Goal: Information Seeking & Learning: Check status

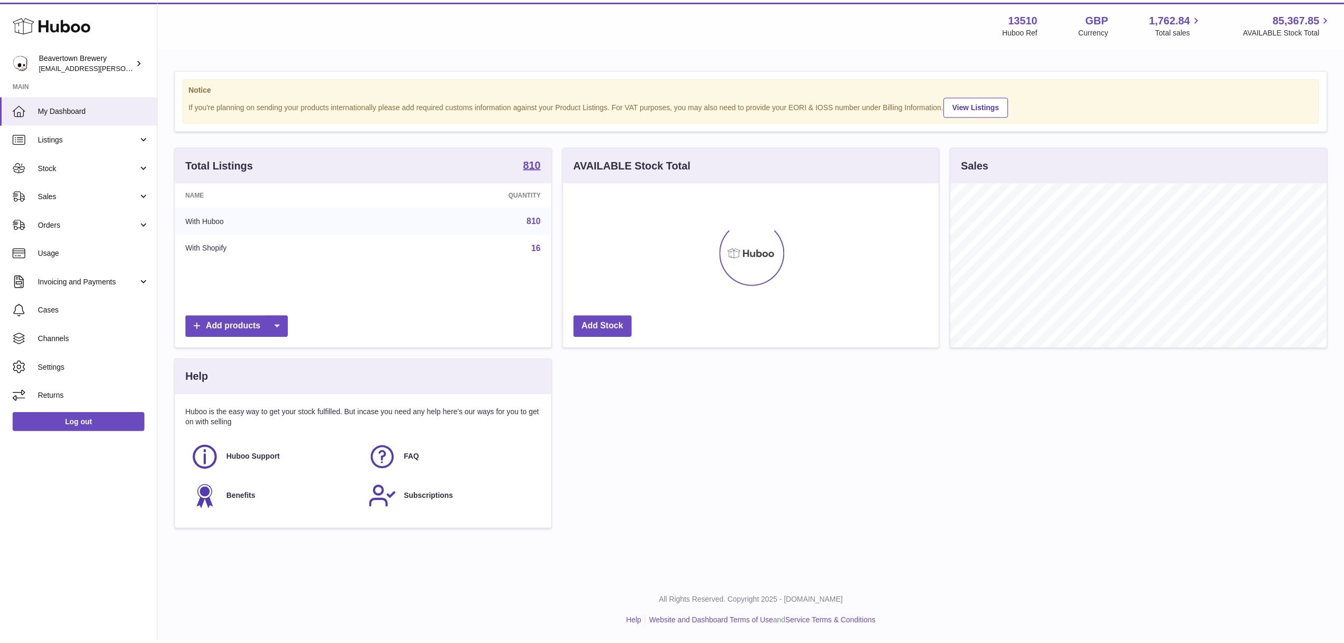
scroll to position [165, 379]
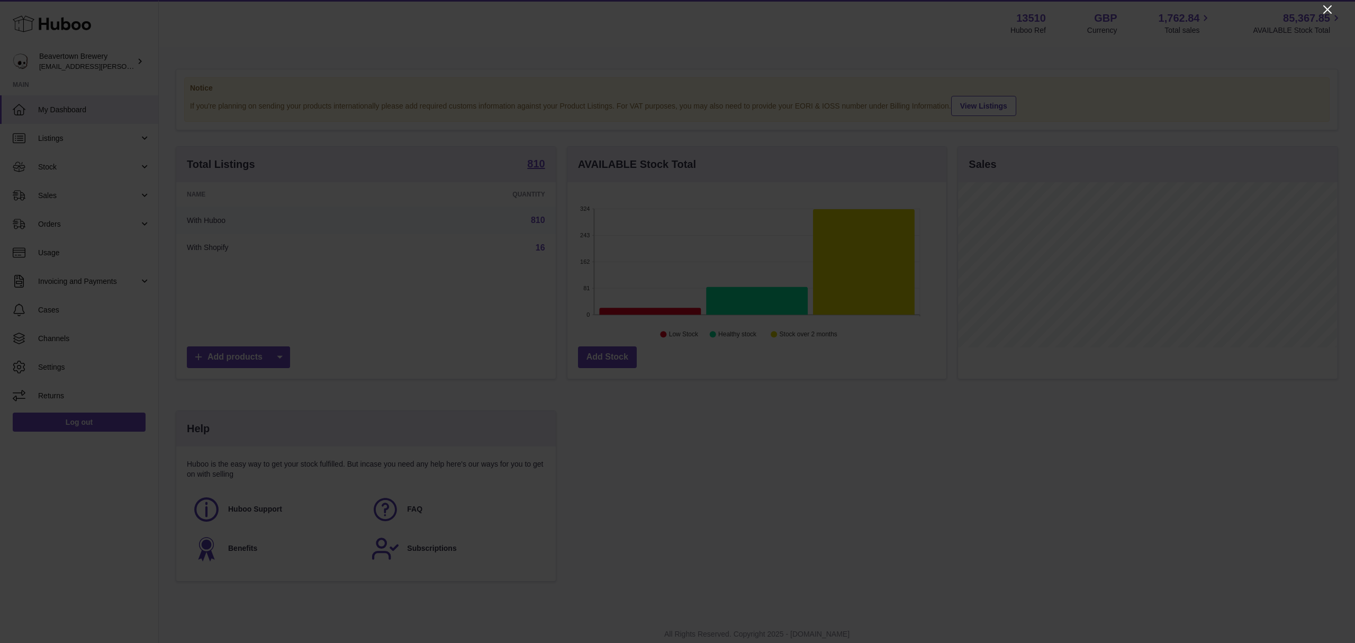
click at [1326, 11] on icon "Close" at bounding box center [1327, 9] width 13 height 13
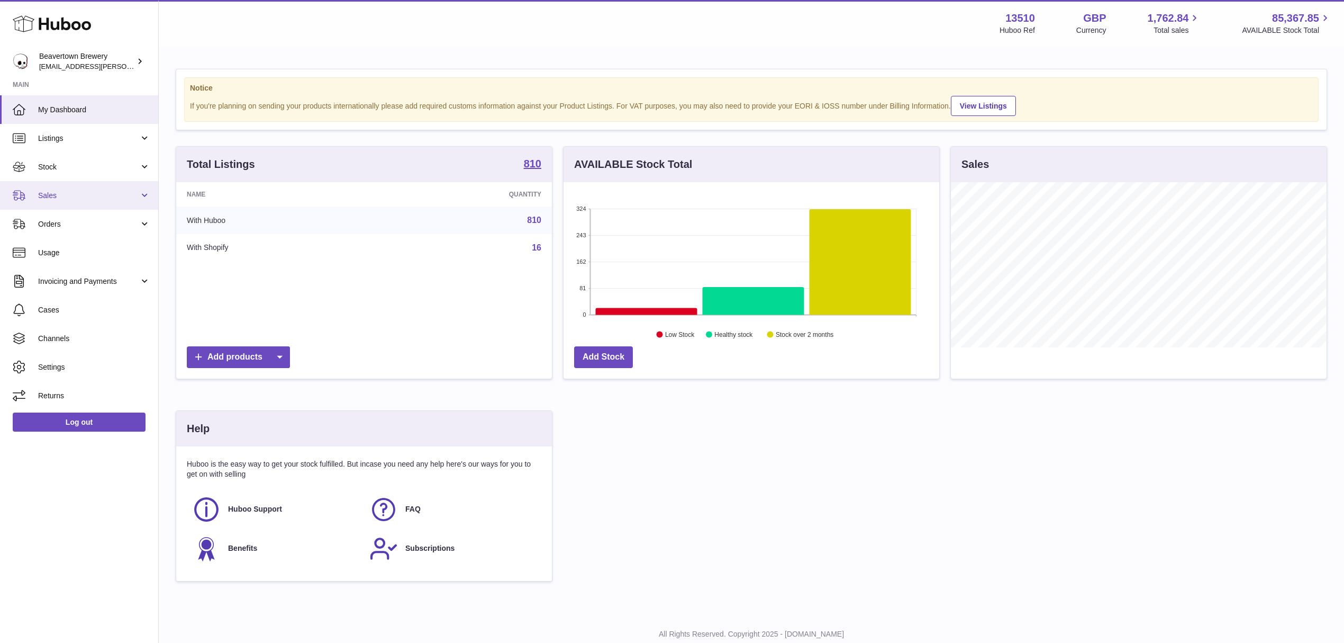
click at [100, 195] on span "Sales" at bounding box center [88, 196] width 101 height 10
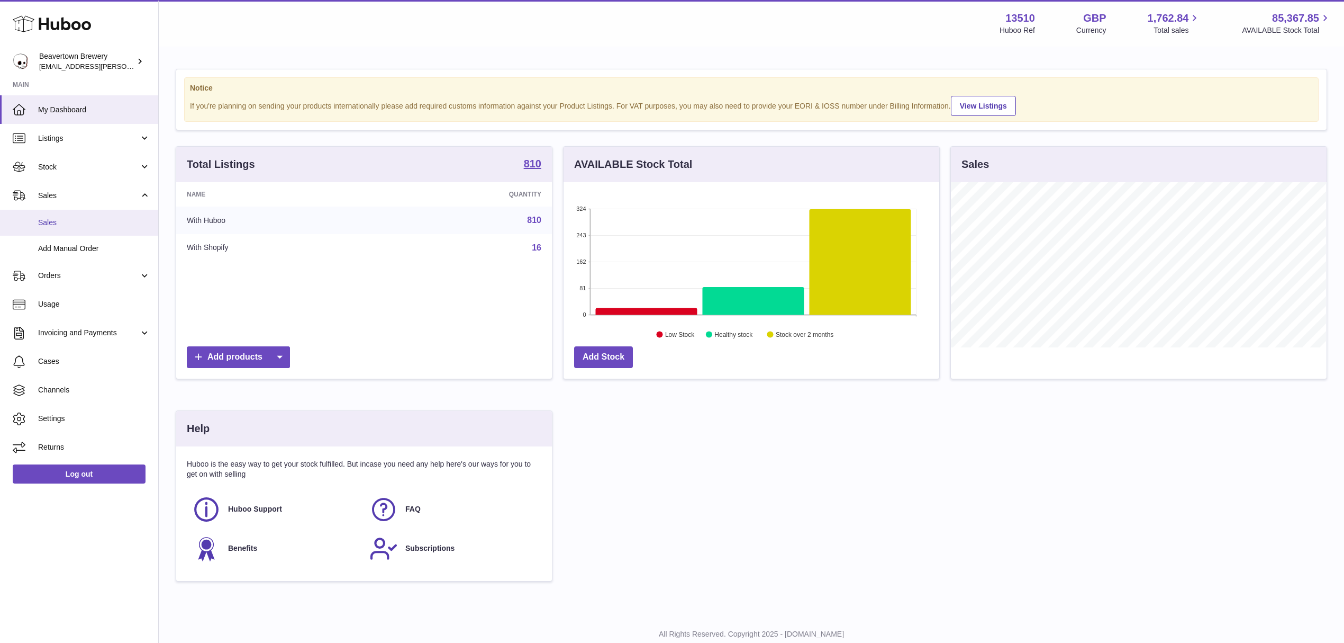
click at [94, 212] on link "Sales" at bounding box center [79, 223] width 158 height 26
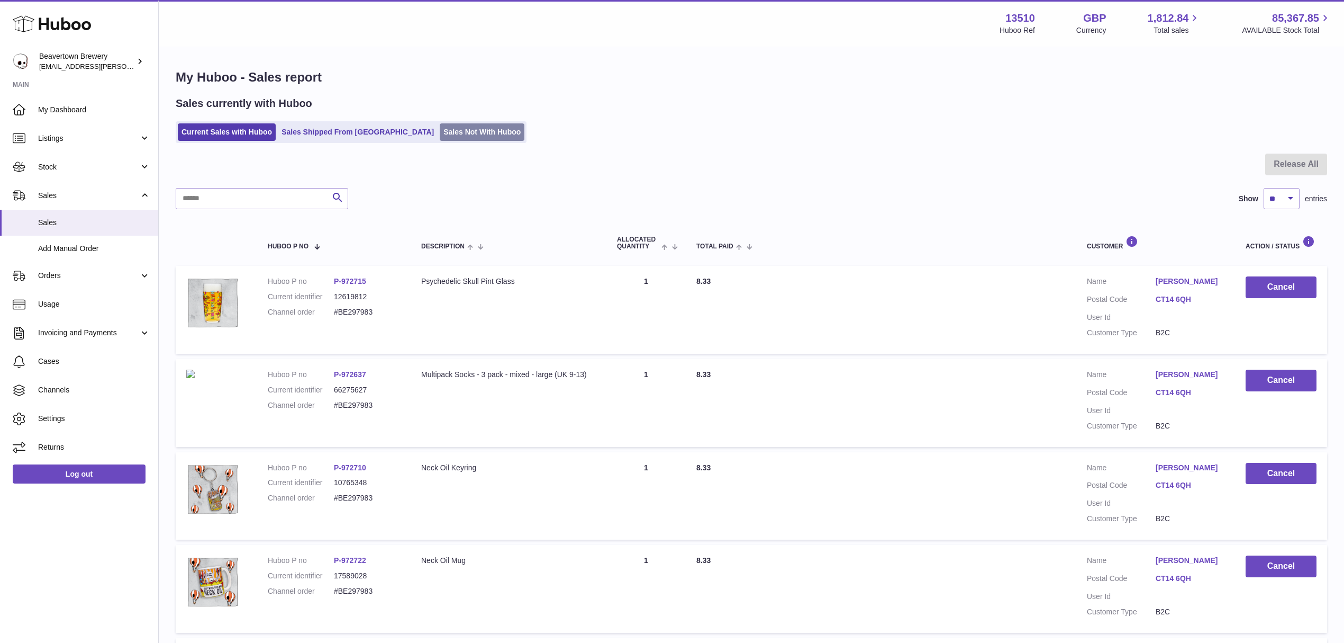
click at [440, 126] on link "Sales Not With Huboo" at bounding box center [482, 131] width 85 height 17
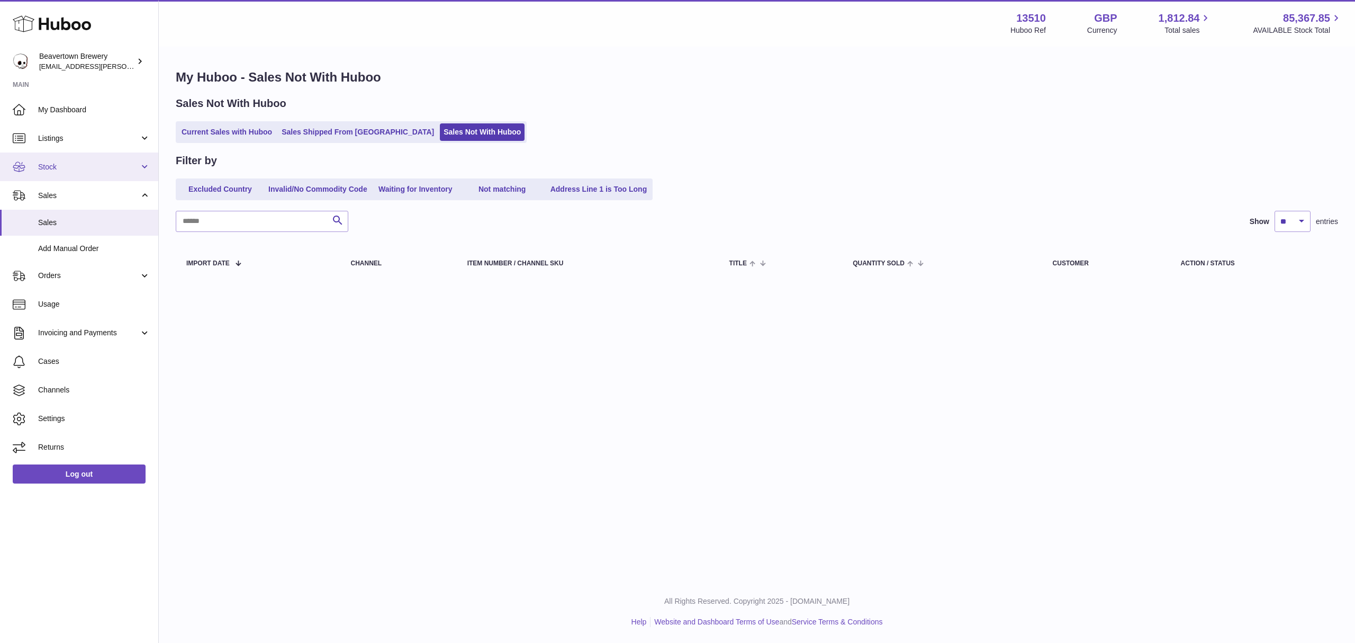
click at [75, 174] on link "Stock" at bounding box center [79, 166] width 158 height 29
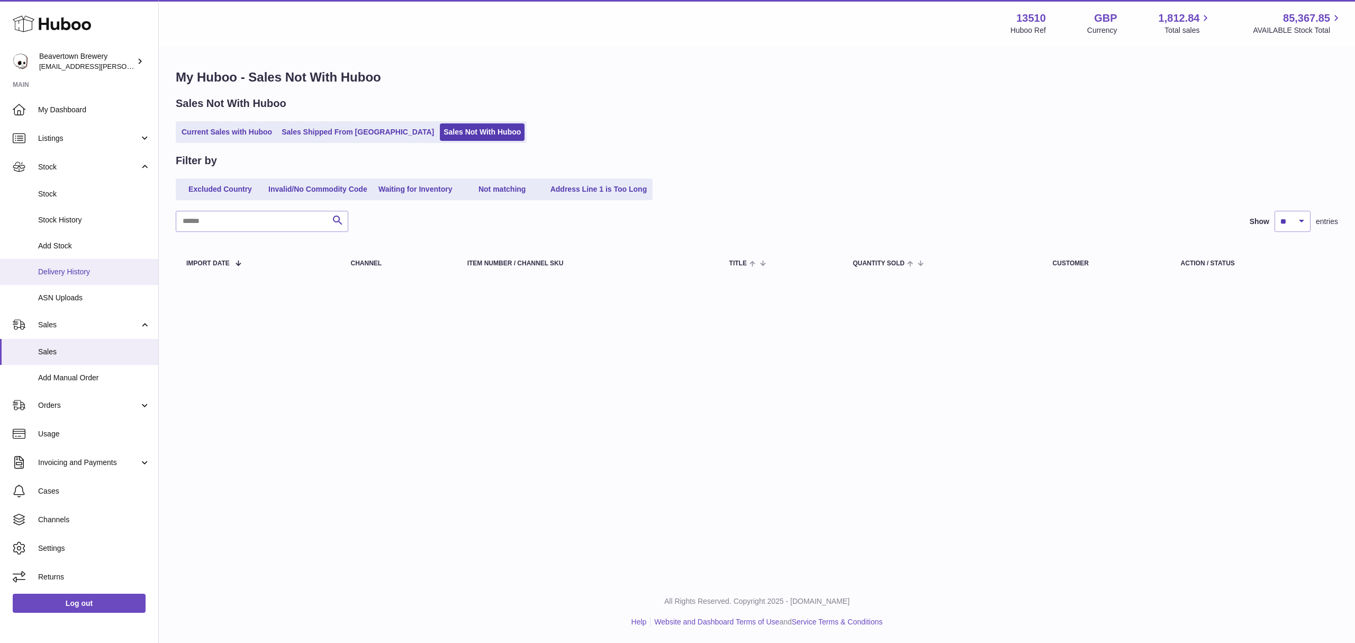
click at [62, 261] on link "Delivery History" at bounding box center [79, 272] width 158 height 26
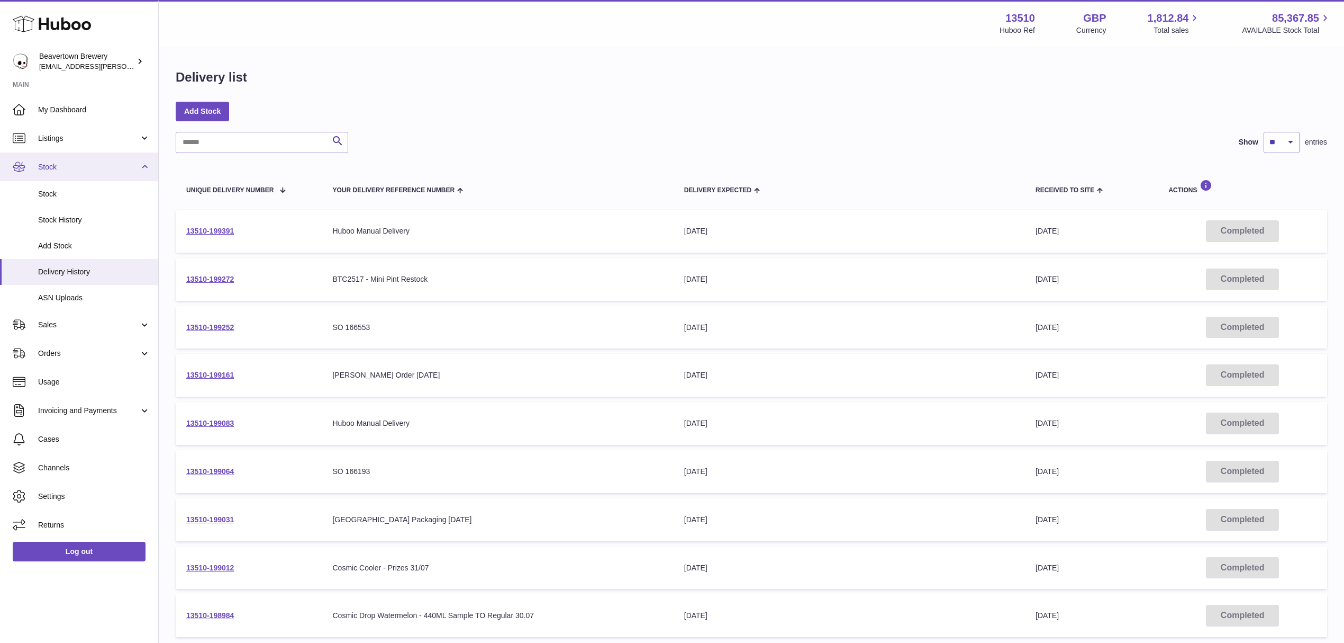
click at [77, 162] on span "Stock" at bounding box center [88, 167] width 101 height 10
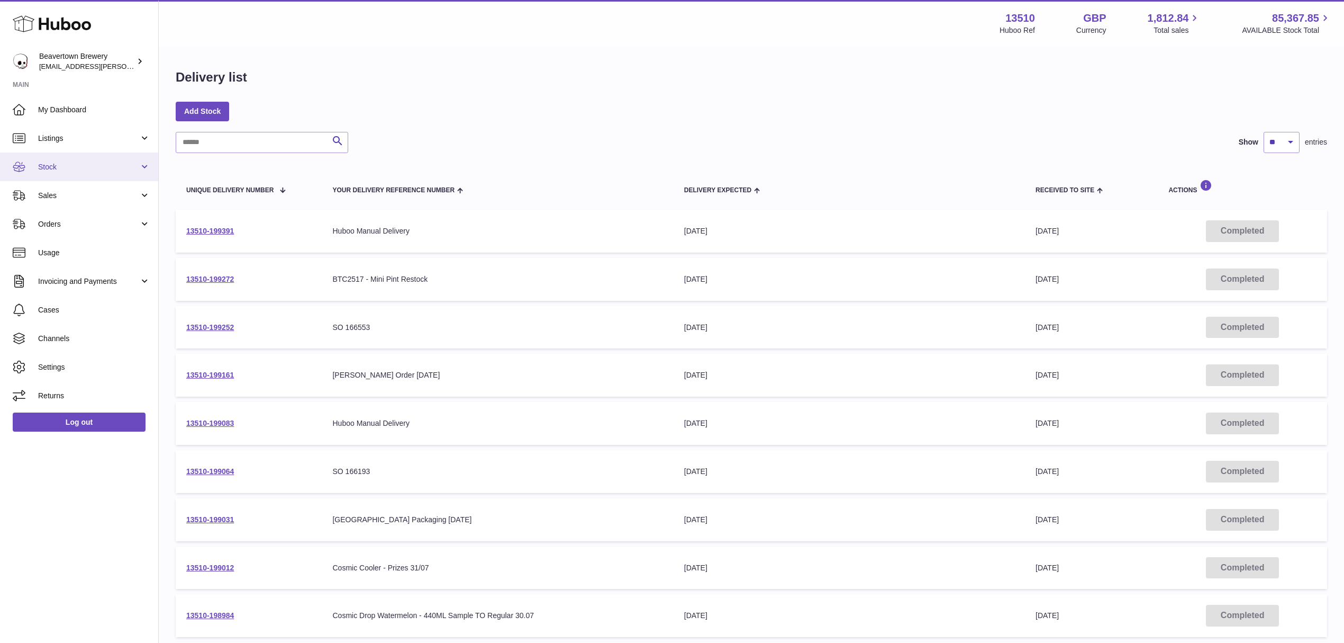
click at [76, 176] on link "Stock" at bounding box center [79, 166] width 158 height 29
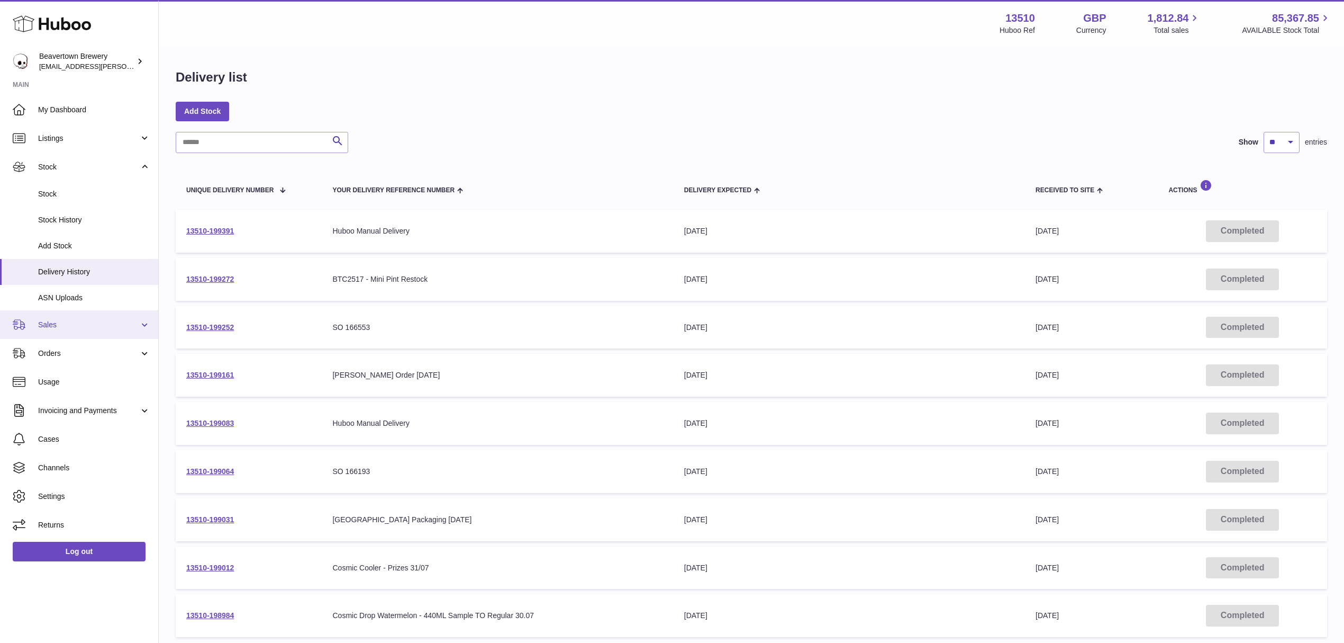
click at [70, 320] on span "Sales" at bounding box center [88, 325] width 101 height 10
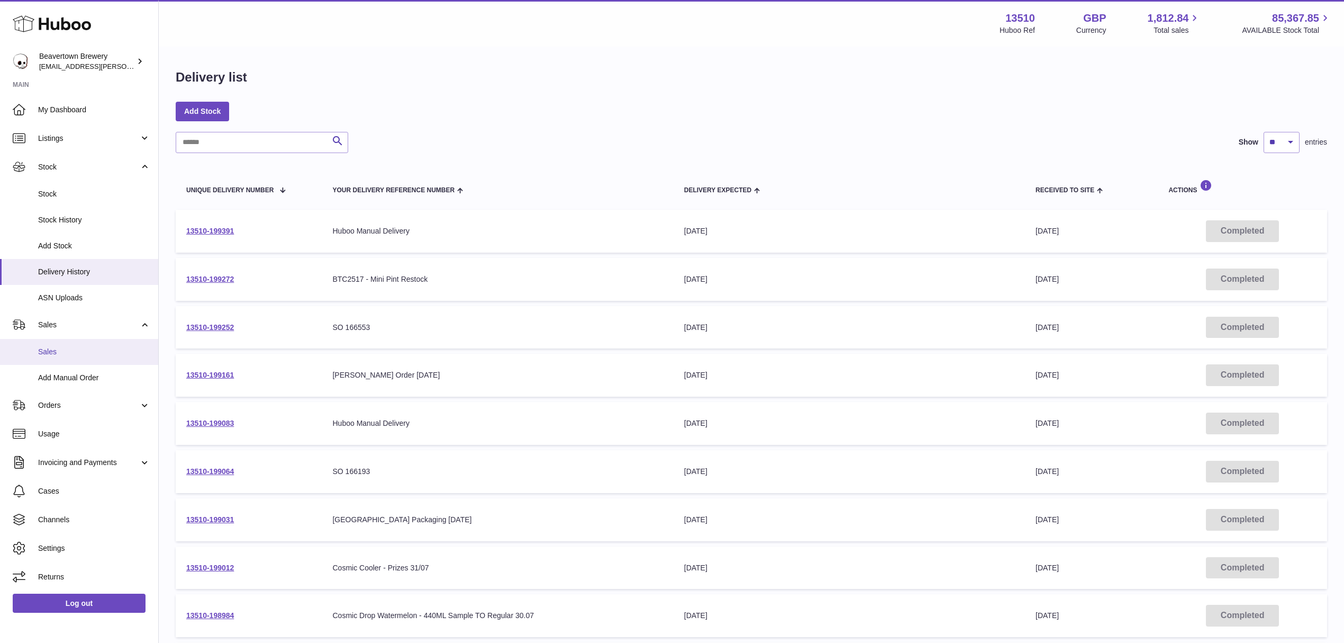
click at [60, 347] on span "Sales" at bounding box center [94, 352] width 112 height 10
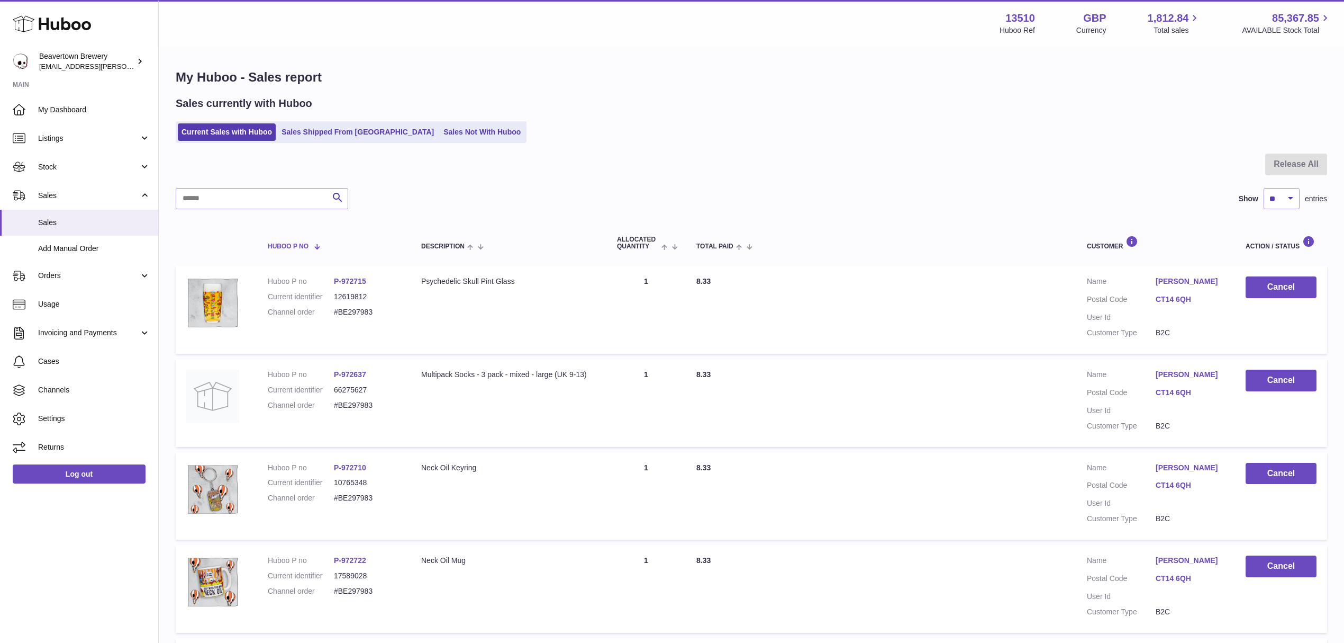
scroll to position [212, 0]
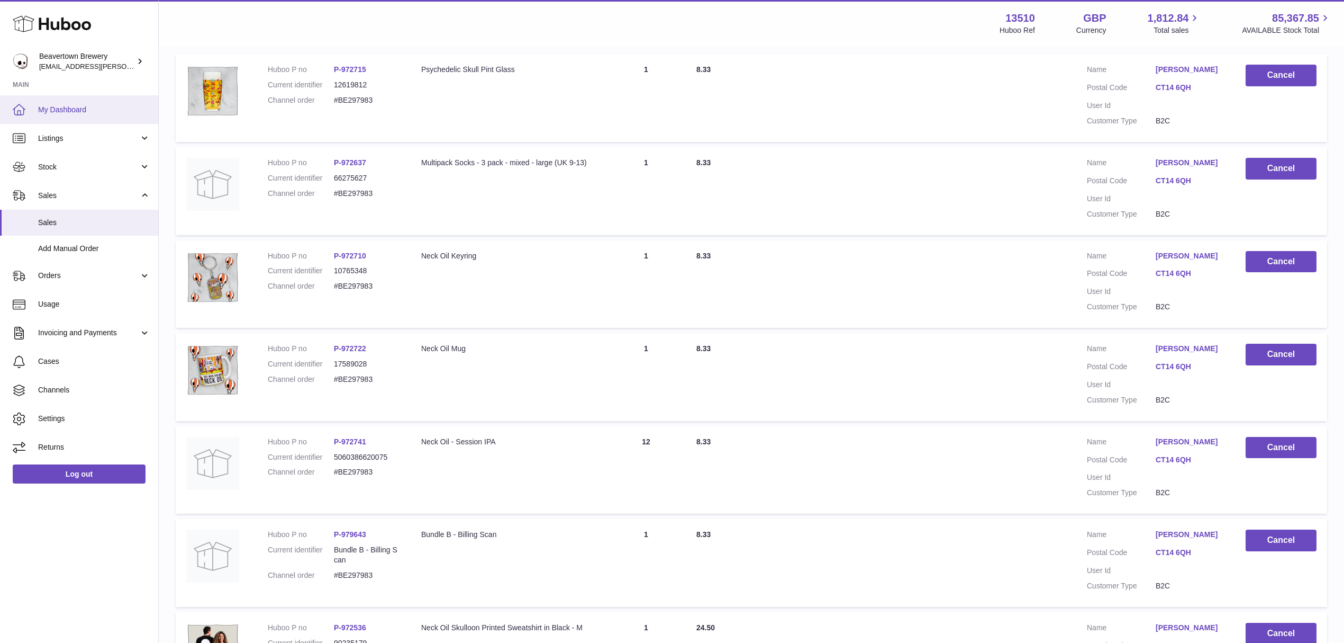
click at [60, 111] on span "My Dashboard" at bounding box center [94, 110] width 112 height 10
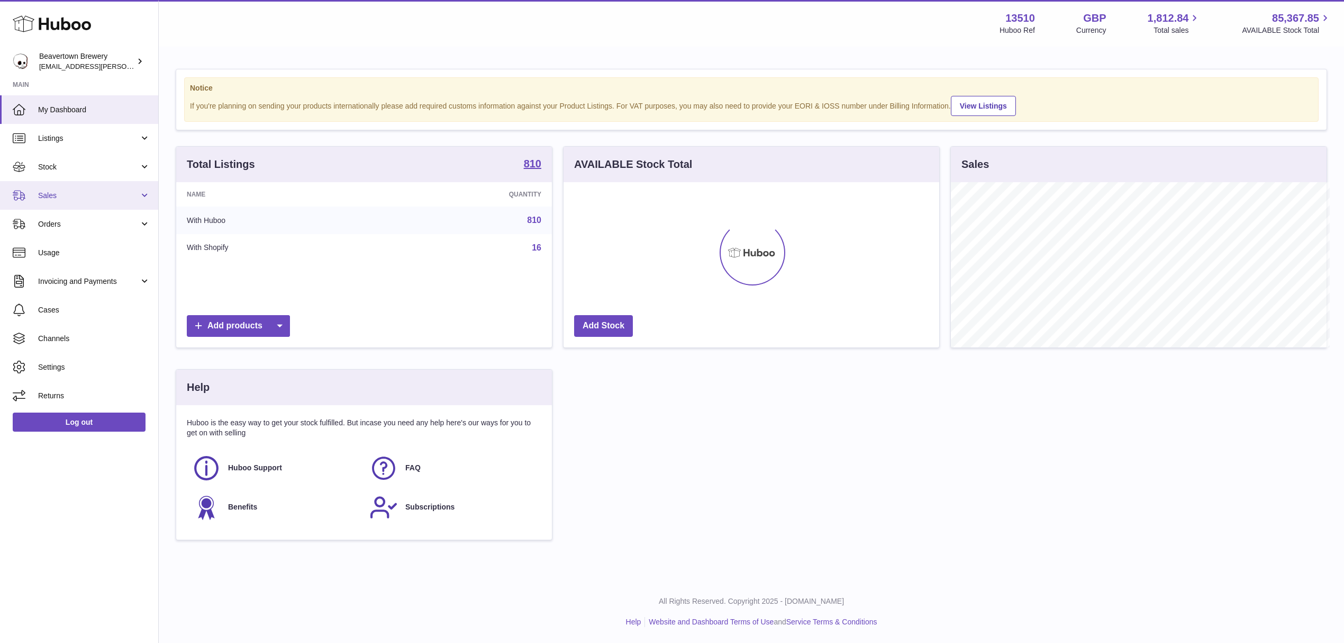
scroll to position [529121, 528910]
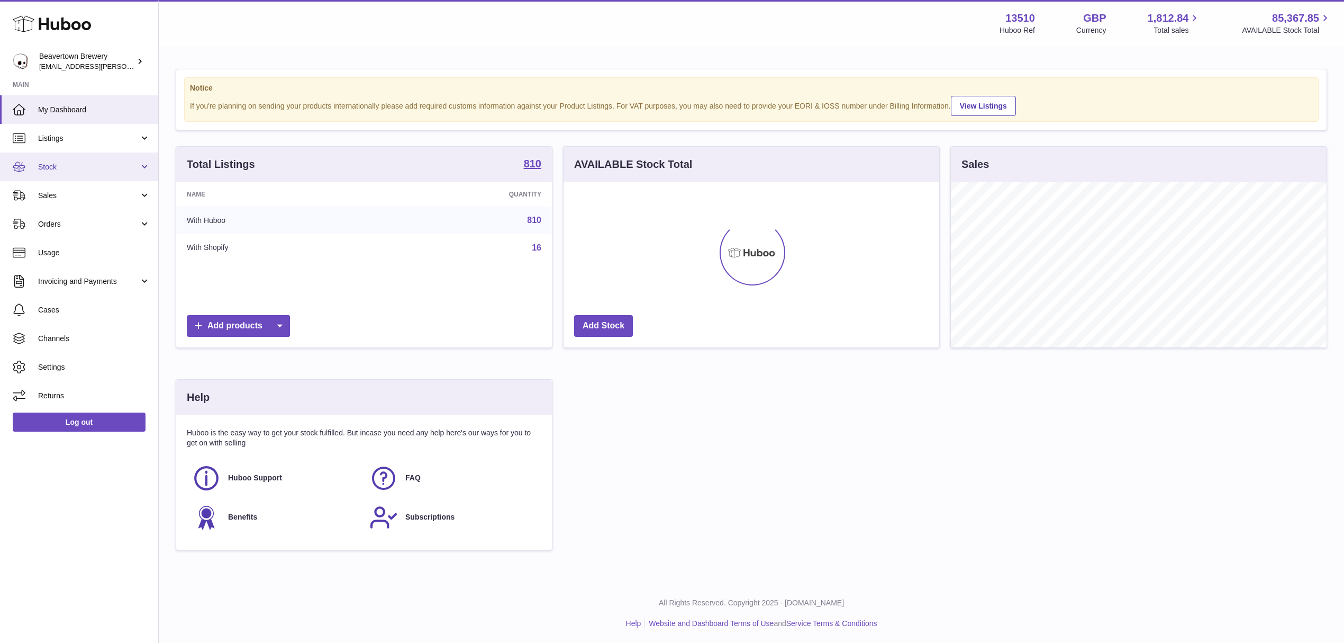
click at [59, 174] on link "Stock" at bounding box center [79, 166] width 158 height 29
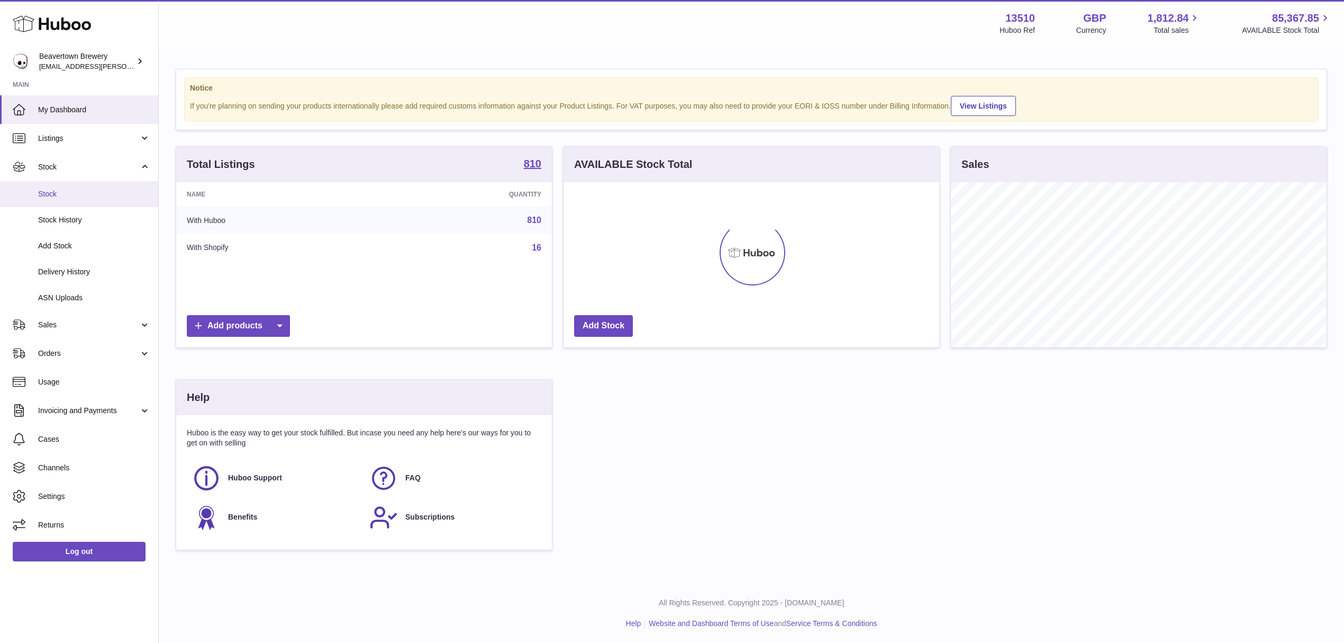
click at [61, 200] on link "Stock" at bounding box center [79, 194] width 158 height 26
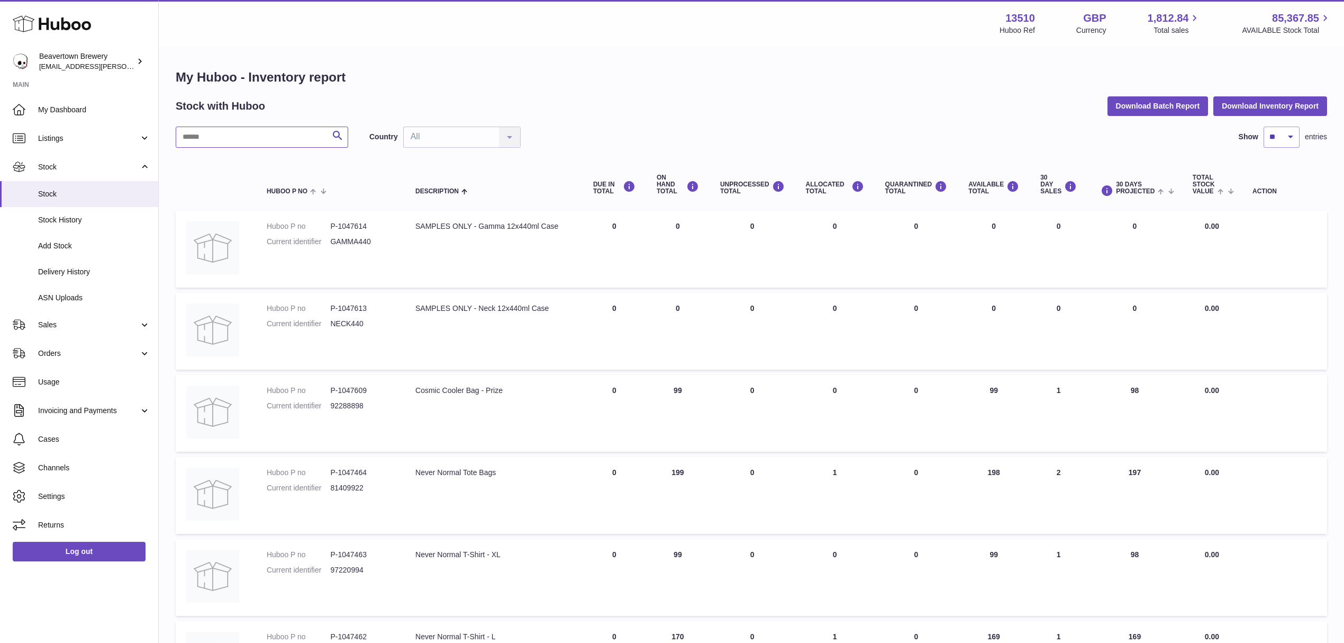
click at [246, 138] on input "text" at bounding box center [262, 136] width 173 height 21
type input "*****"
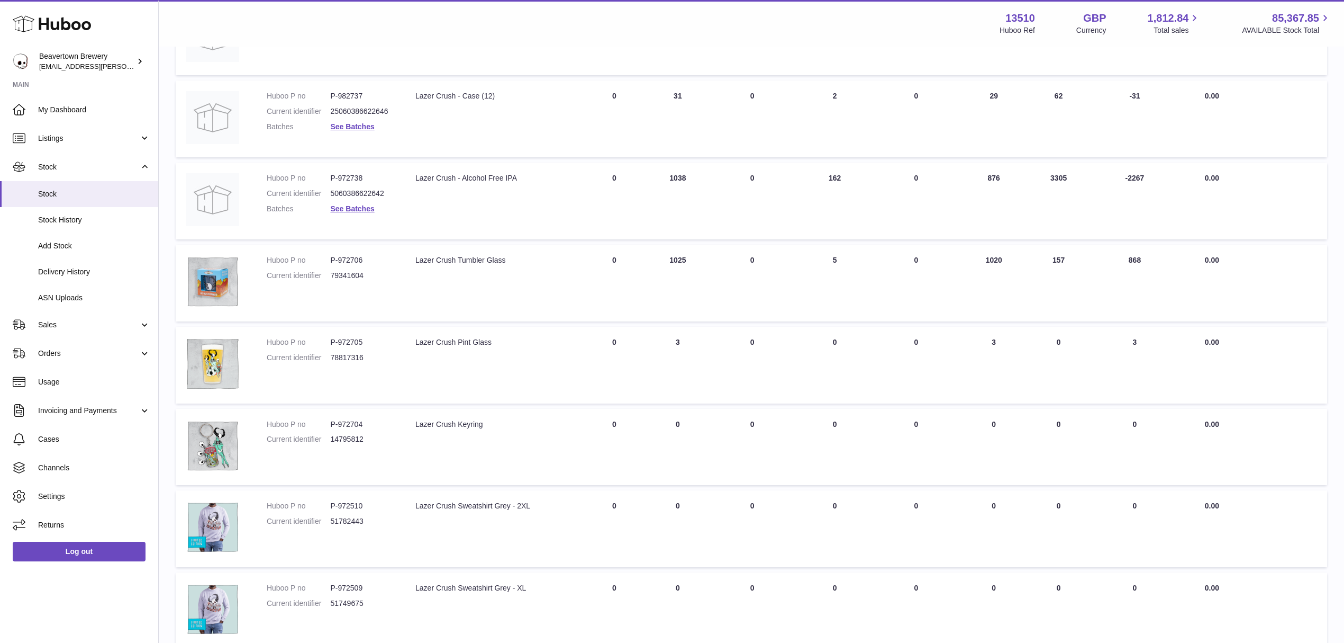
scroll to position [353, 0]
